Goal: Task Accomplishment & Management: Complete application form

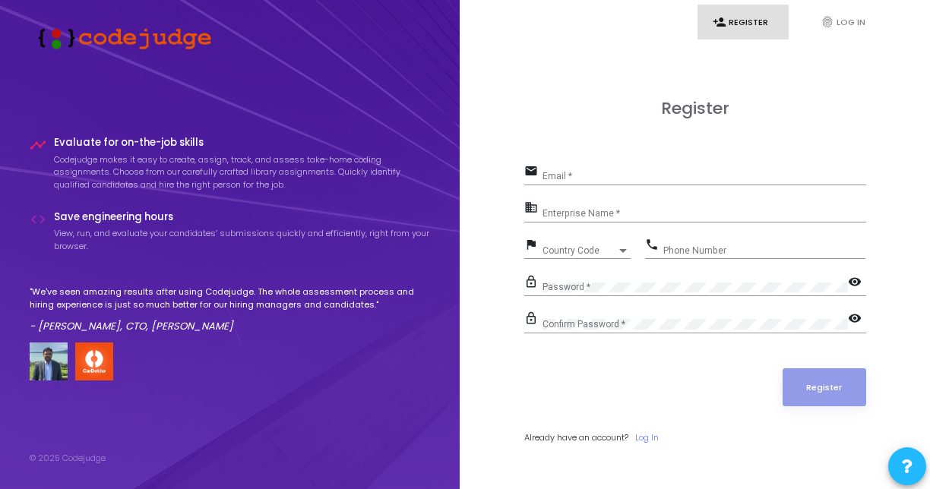
click at [739, 29] on link "person_add Register" at bounding box center [743, 23] width 91 height 36
click at [594, 176] on input "Email *" at bounding box center [705, 176] width 324 height 11
click at [611, 135] on div "Register email Email * Required field business Enterprise Name * flag Country C…" at bounding box center [695, 288] width 342 height 379
click at [600, 207] on div "Enterprise Name *" at bounding box center [705, 210] width 324 height 24
click at [840, 24] on link "fingerprint Log In" at bounding box center [850, 23] width 91 height 36
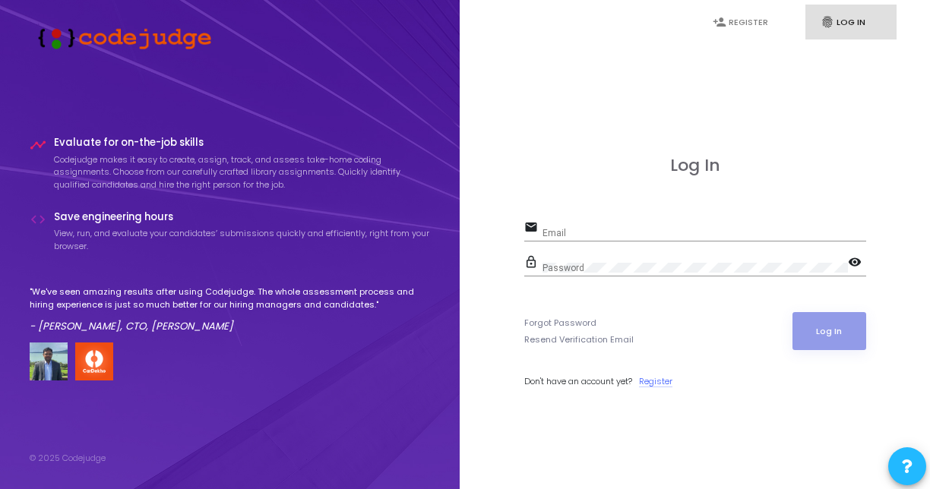
click at [658, 380] on link "Register" at bounding box center [655, 381] width 33 height 13
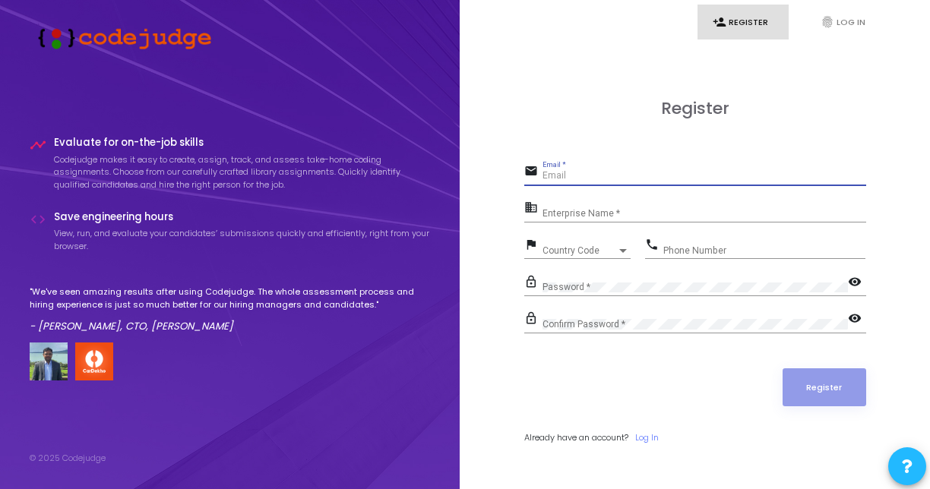
click at [605, 179] on input "Email *" at bounding box center [705, 176] width 324 height 11
type input "[EMAIL_ADDRESS][DOMAIN_NAME]"
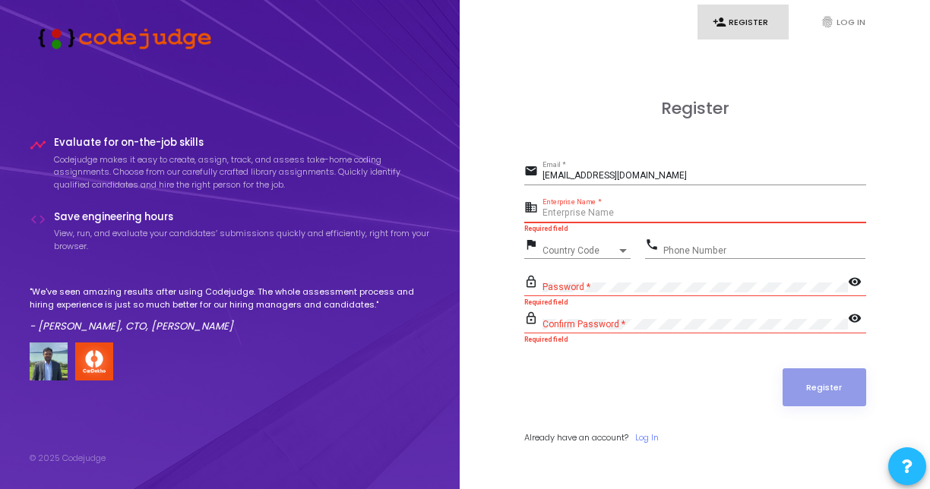
click at [596, 210] on input "Enterprise Name *" at bounding box center [705, 213] width 324 height 11
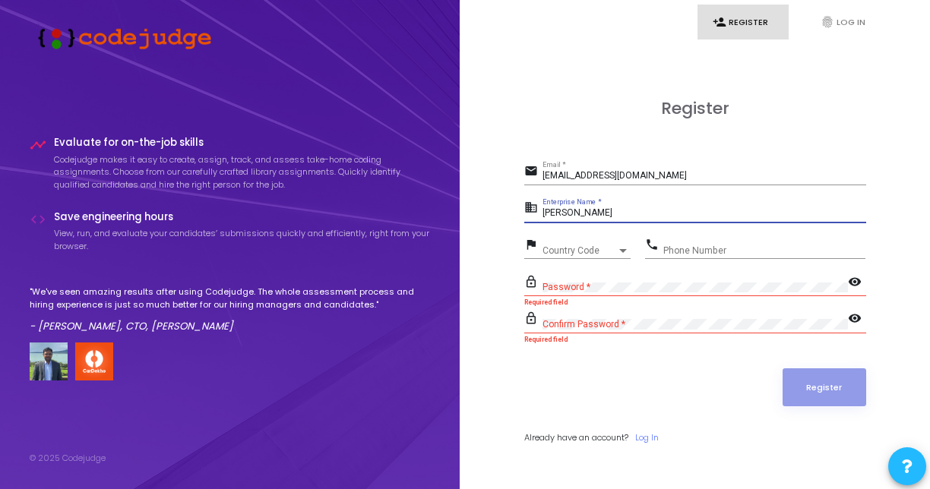
type input "[PERSON_NAME]"
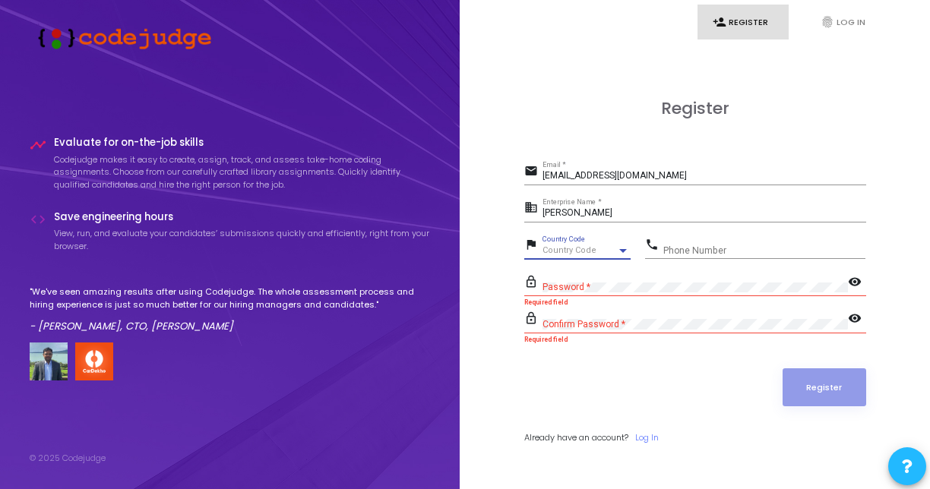
click at [562, 254] on span "Country Code" at bounding box center [570, 250] width 54 height 10
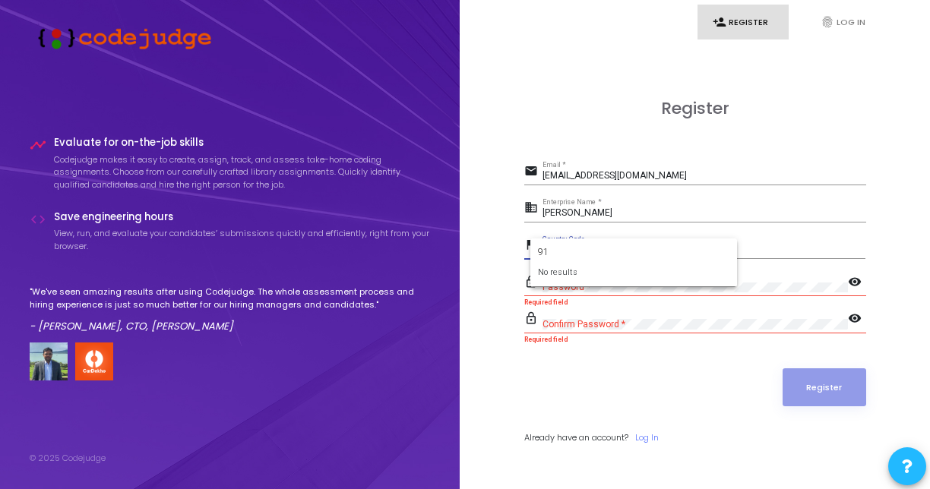
type input "9"
type input "+"
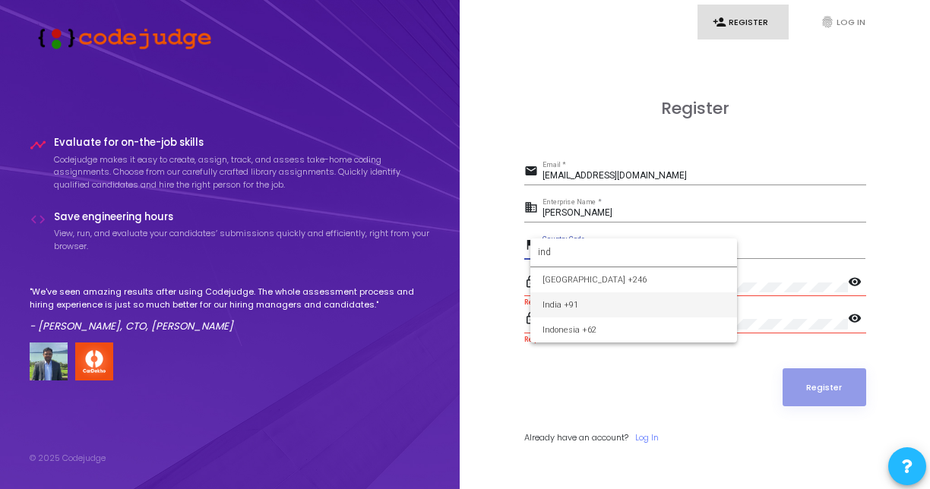
type input "ind"
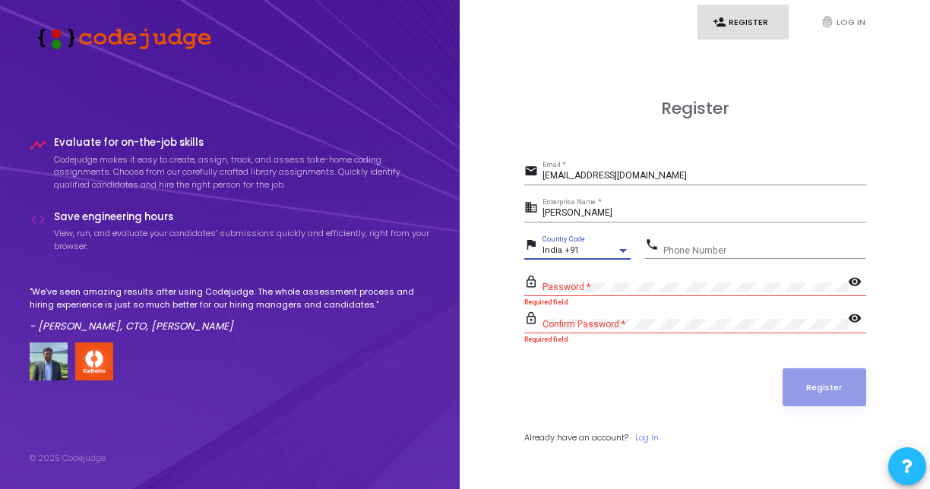
click at [729, 252] on input "Phone Number" at bounding box center [764, 250] width 202 height 11
type input "6378697483"
click at [615, 332] on div "lock_outline Confirm Password * visibility Passsword and ConfirmPassword didn't…" at bounding box center [695, 325] width 342 height 35
click at [638, 304] on div "lock_outline Password * visibility" at bounding box center [695, 289] width 342 height 35
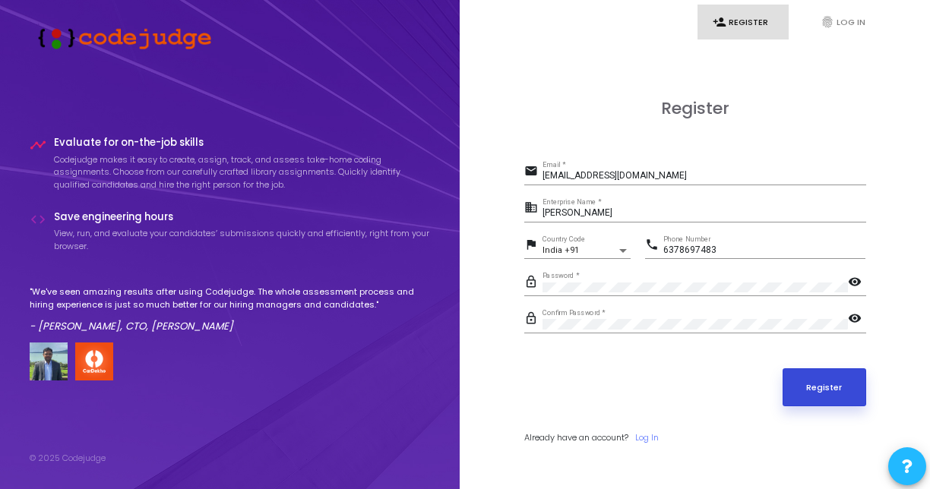
click at [839, 386] on button "Register" at bounding box center [825, 388] width 84 height 38
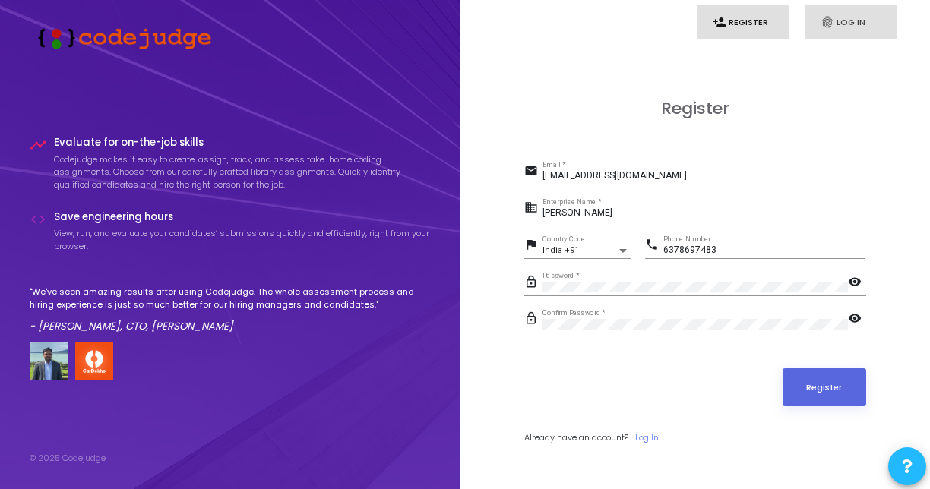
click at [864, 21] on link "fingerprint Log In" at bounding box center [850, 23] width 91 height 36
